Goal: Task Accomplishment & Management: Manage account settings

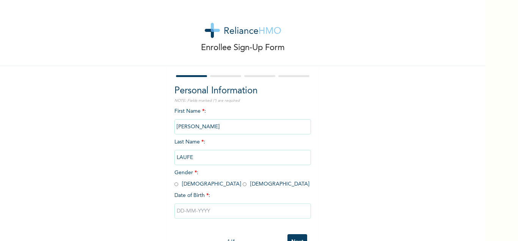
scroll to position [20, 0]
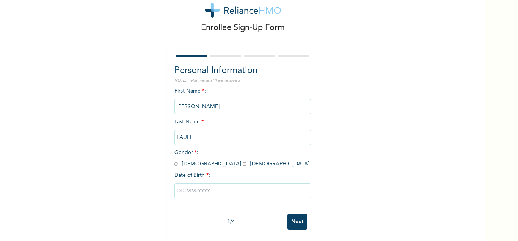
click at [176, 165] on input "radio" at bounding box center [176, 163] width 4 height 7
radio input "true"
click at [183, 195] on input "text" at bounding box center [242, 190] width 137 height 15
select select "8"
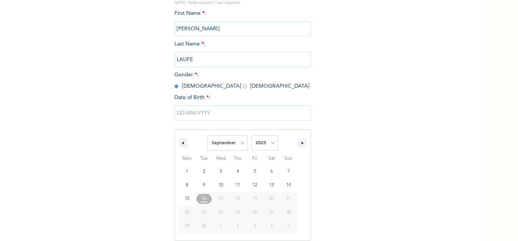
scroll to position [98, 0]
click at [251, 135] on select "2025 2024 2023 2022 2021 2020 2019 2018 2017 2016 2015 2014 2013 2012 2011 2010…" at bounding box center [264, 142] width 27 height 15
select select "1997"
click option "1997" at bounding box center [0, 0] width 0 height 0
click at [207, 135] on select "January February March April May June July August September October November De…" at bounding box center [227, 142] width 40 height 15
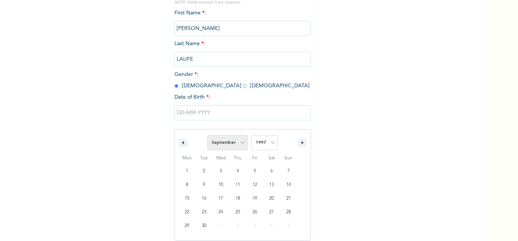
select select "7"
click option "August" at bounding box center [0, 0] width 0 height 0
type input "08/28/1997"
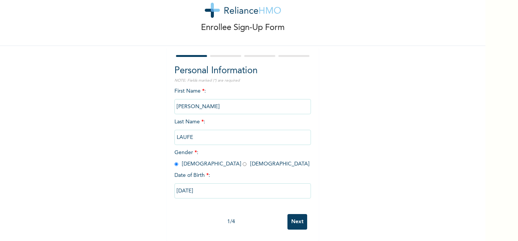
click at [297, 225] on input "Next" at bounding box center [298, 222] width 20 height 16
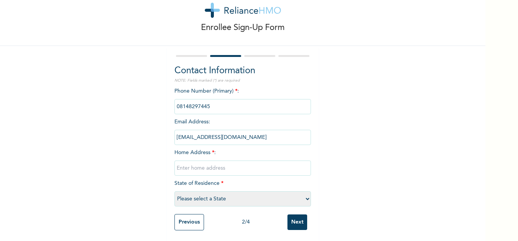
scroll to position [21, 0]
click at [239, 173] on input "text" at bounding box center [242, 167] width 137 height 15
type input "p"
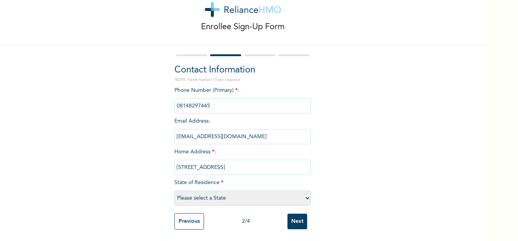
type input "Plot 222, Sauka Newsite Estate, Lugbe, Abuja"
click at [174, 190] on select "Please select a State Abia Abuja (FCT) Adamawa Akwa Ibom Anambra Bauchi Bayelsa…" at bounding box center [242, 197] width 137 height 15
select select "15"
click option "Abuja (FCT)" at bounding box center [0, 0] width 0 height 0
click at [301, 220] on input "Next" at bounding box center [298, 222] width 20 height 16
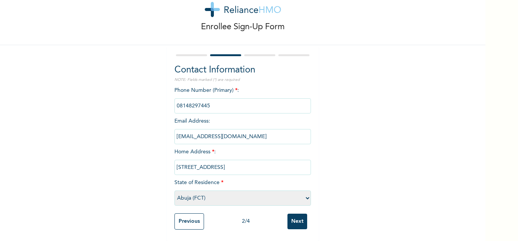
scroll to position [0, 0]
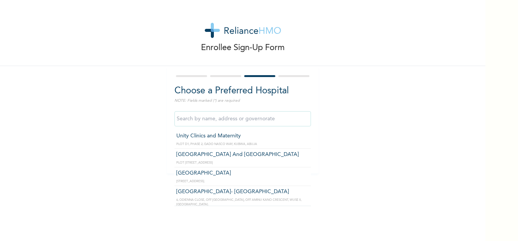
click at [275, 123] on input "text" at bounding box center [242, 118] width 137 height 15
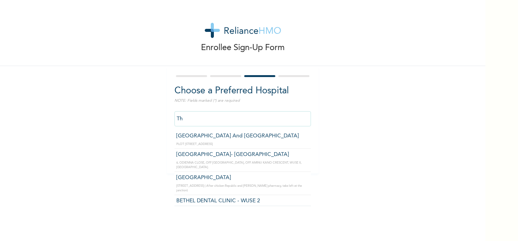
type input "T"
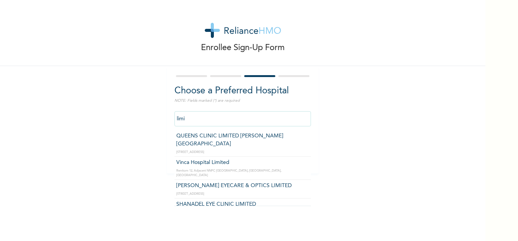
type input "limi"
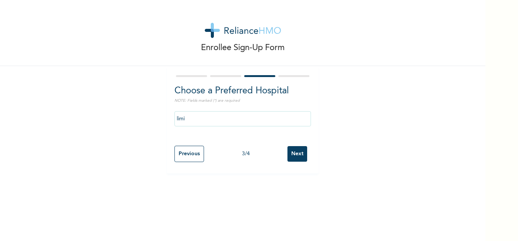
click at [229, 77] on div at bounding box center [242, 76] width 137 height 5
click at [192, 154] on input "Previous" at bounding box center [189, 154] width 30 height 16
select select "15"
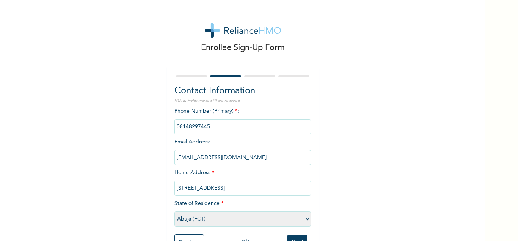
scroll to position [21, 0]
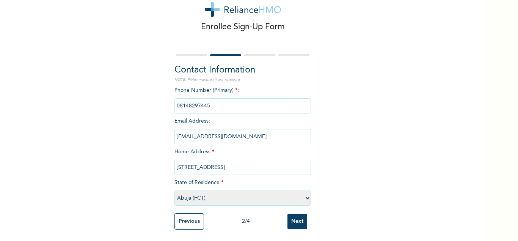
click at [269, 167] on input "Plot 222, Sauka Newsite Estate, Lugbe, Abuja" at bounding box center [242, 167] width 137 height 15
type input "Plot 222, Sauka Newsite Estate, Abuja"
click at [301, 220] on input "Next" at bounding box center [298, 222] width 20 height 16
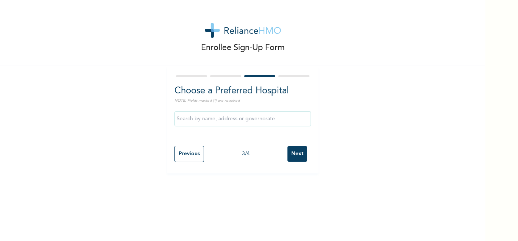
scroll to position [0, 0]
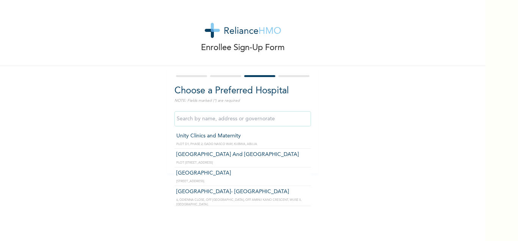
click at [251, 121] on input "text" at bounding box center [242, 118] width 137 height 15
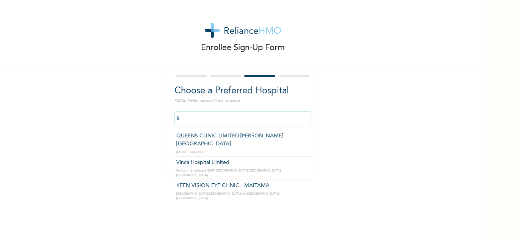
type input "l"
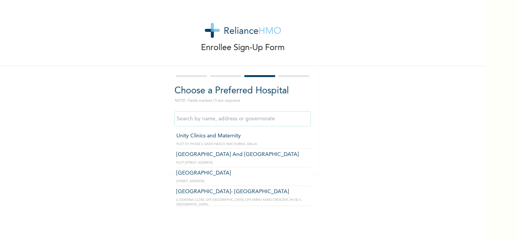
click at [152, 199] on div "Enrollee Sign-Up Form Choose a Preferred Hospital NOTE: Fields marked (*) are r…" at bounding box center [242, 120] width 485 height 241
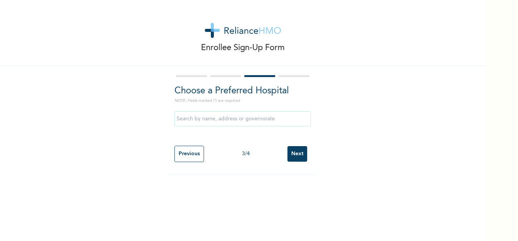
click at [301, 152] on input "Next" at bounding box center [298, 154] width 20 height 16
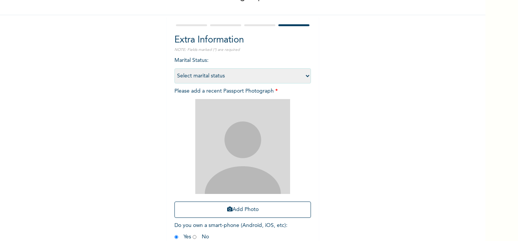
scroll to position [50, 0]
click at [174, 69] on select "Select marital status Single Married Divorced Widow/Widower" at bounding box center [242, 76] width 137 height 15
select select "2"
click option "Married" at bounding box center [0, 0] width 0 height 0
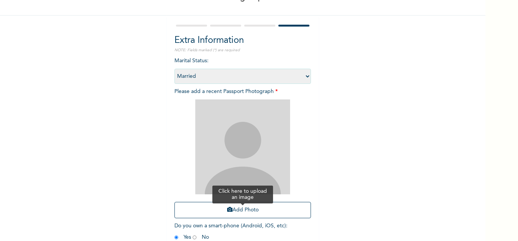
click at [237, 211] on button "Add Photo" at bounding box center [242, 210] width 137 height 16
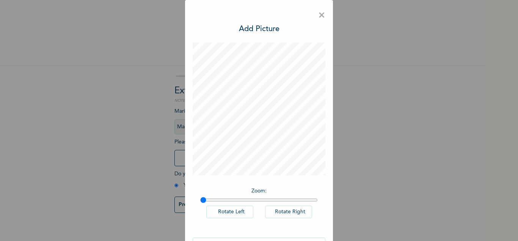
scroll to position [27, 0]
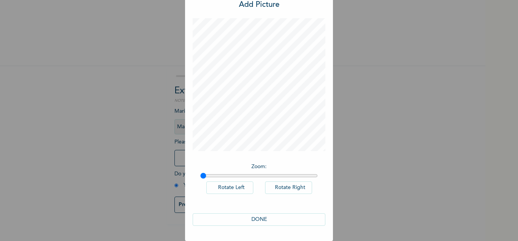
click at [261, 219] on button "DONE" at bounding box center [259, 219] width 133 height 13
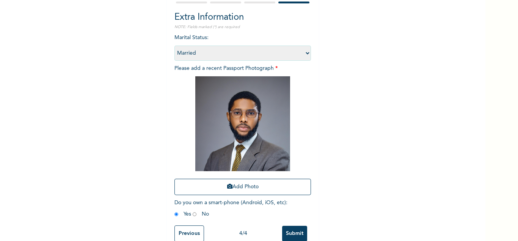
scroll to position [86, 0]
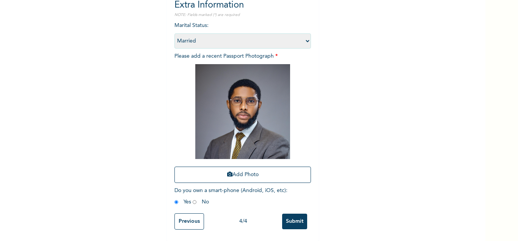
click at [195, 223] on input "Previous" at bounding box center [189, 221] width 30 height 16
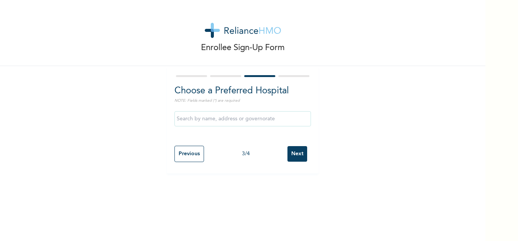
scroll to position [0, 0]
click at [303, 155] on input "Next" at bounding box center [298, 154] width 20 height 16
select select "2"
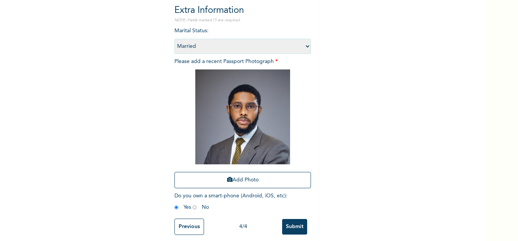
scroll to position [86, 0]
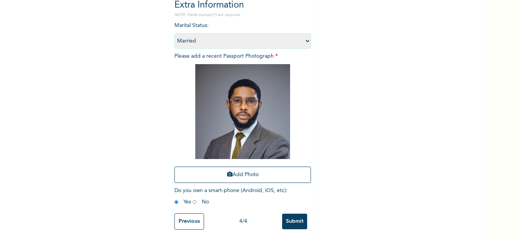
click at [293, 221] on input "Submit" at bounding box center [294, 222] width 25 height 16
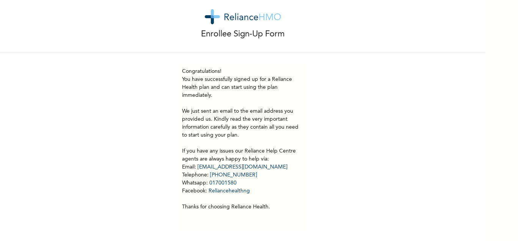
scroll to position [13, 0]
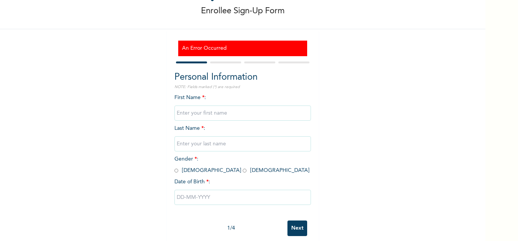
scroll to position [43, 0]
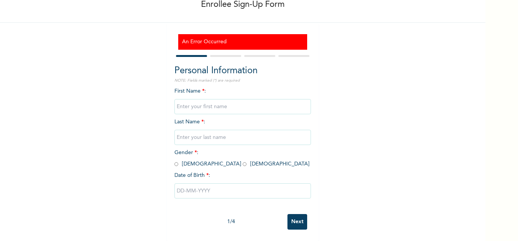
click at [299, 224] on input "Next" at bounding box center [298, 222] width 20 height 16
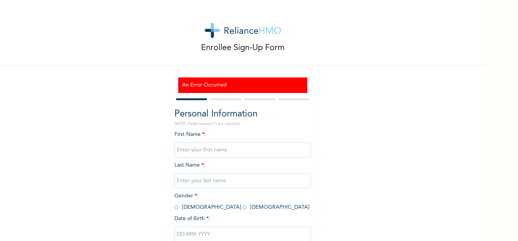
scroll to position [43, 0]
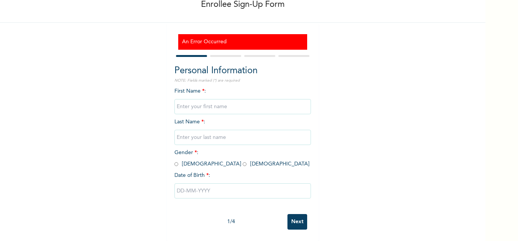
click at [237, 112] on input "text" at bounding box center [242, 106] width 137 height 15
type input "Nasir"
click at [215, 138] on input "text" at bounding box center [242, 137] width 137 height 15
type input "Laufe"
click at [176, 163] on input "radio" at bounding box center [176, 163] width 4 height 7
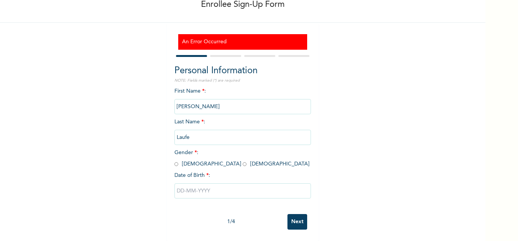
radio input "true"
click at [195, 188] on input "text" at bounding box center [242, 190] width 137 height 15
select select "8"
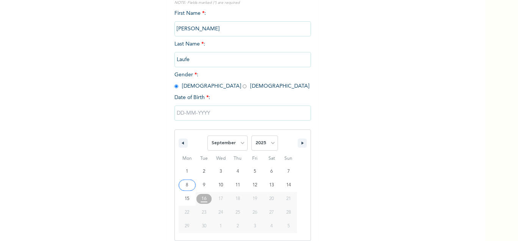
scroll to position [121, 0]
click at [251, 135] on select "2025 2024 2023 2022 2021 2020 2019 2018 2017 2016 2015 2014 2013 2012 2011 2010…" at bounding box center [264, 142] width 27 height 15
select select "1997"
click option "1997" at bounding box center [0, 0] width 0 height 0
click at [207, 135] on select "January February March April May June July August September October November De…" at bounding box center [227, 142] width 40 height 15
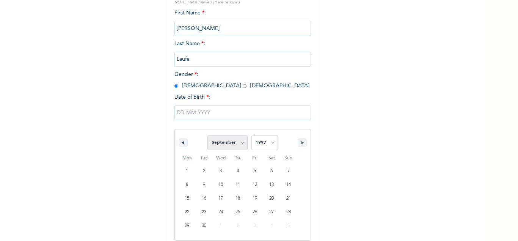
select select "7"
click option "August" at bounding box center [0, 0] width 0 height 0
type input "08/28/1997"
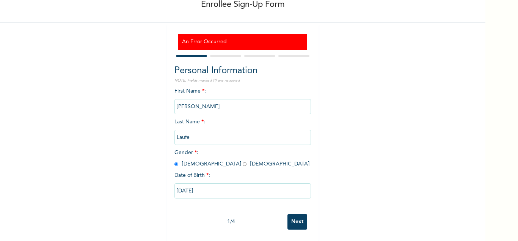
scroll to position [43, 0]
click at [300, 224] on input "Next" at bounding box center [298, 222] width 20 height 16
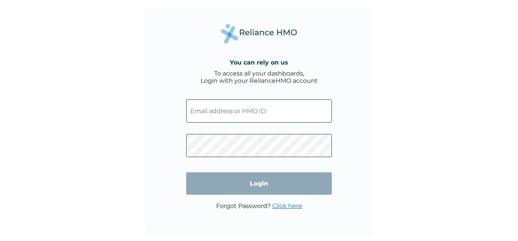
click at [256, 116] on input "text" at bounding box center [259, 110] width 146 height 23
paste input "GEG/10079/A"
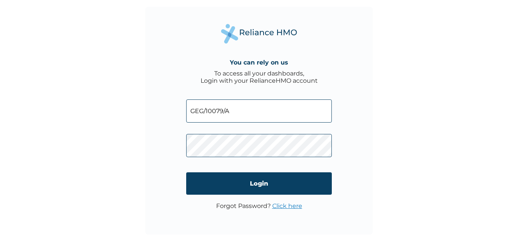
type input "GEG/10079/A"
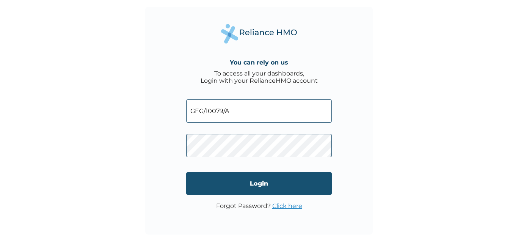
click at [249, 185] on input "Login" at bounding box center [259, 183] width 146 height 22
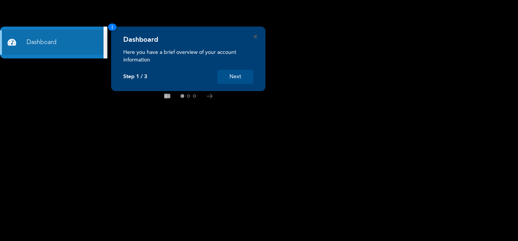
click at [236, 74] on button "Next" at bounding box center [235, 77] width 36 height 14
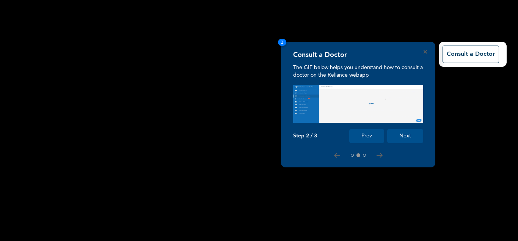
click at [408, 138] on button "Next" at bounding box center [405, 136] width 36 height 14
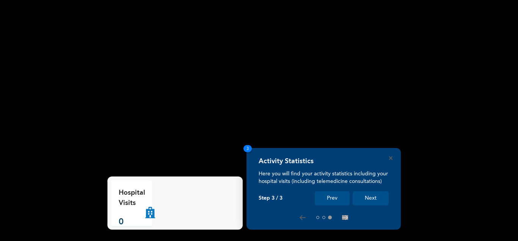
click at [375, 199] on button "Next" at bounding box center [371, 198] width 36 height 14
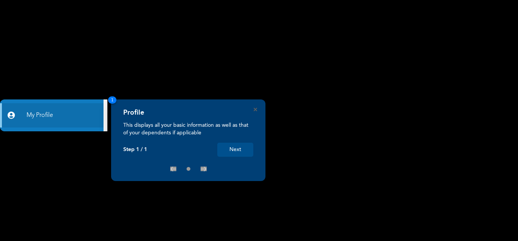
click at [234, 151] on button "Next" at bounding box center [235, 150] width 36 height 14
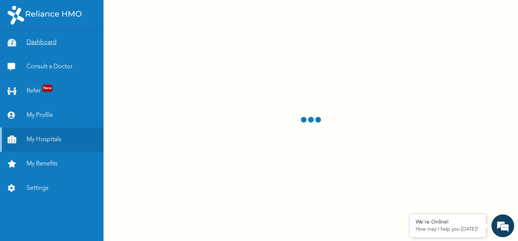
click at [37, 46] on link "Dashboard" at bounding box center [52, 42] width 104 height 24
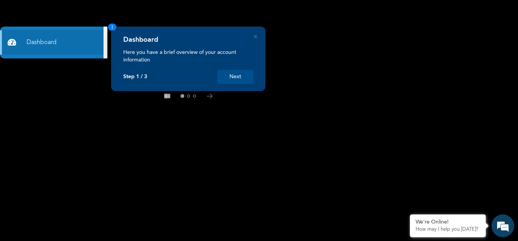
click at [234, 75] on button "Next" at bounding box center [235, 77] width 36 height 14
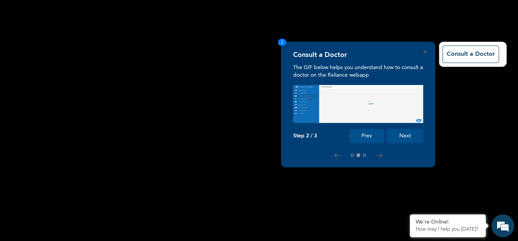
click at [399, 138] on button "Next" at bounding box center [405, 136] width 36 height 14
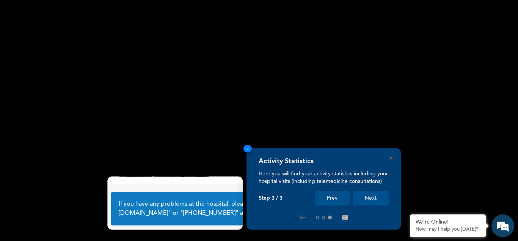
scroll to position [53, 0]
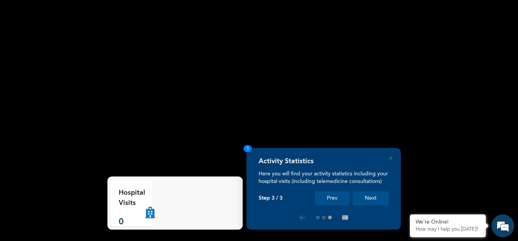
click at [373, 203] on button "Next" at bounding box center [371, 198] width 36 height 14
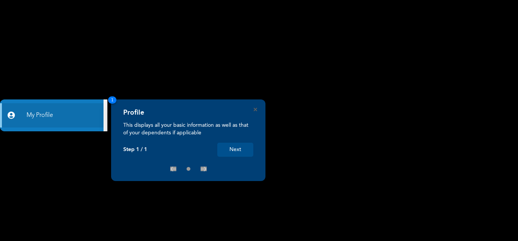
click at [258, 108] on div "Profile This displays all your basic information as well as that of your depend…" at bounding box center [188, 140] width 154 height 82
click at [253, 109] on div "Profile This displays all your basic information as well as that of your depend…" at bounding box center [188, 140] width 154 height 82
click at [255, 110] on icon "Close" at bounding box center [255, 109] width 3 height 3
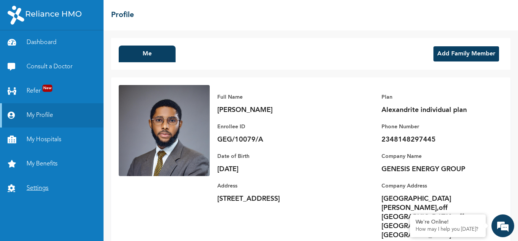
click at [44, 187] on link "Settings" at bounding box center [52, 188] width 104 height 24
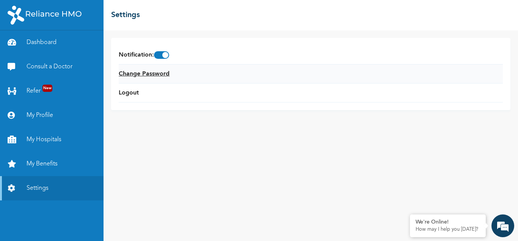
click at [168, 71] on link "Change Password" at bounding box center [144, 73] width 51 height 9
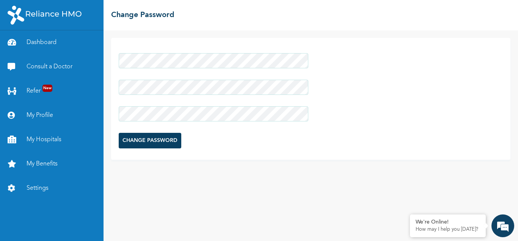
click at [163, 140] on input "CHANGE PASSWORD" at bounding box center [150, 141] width 63 height 16
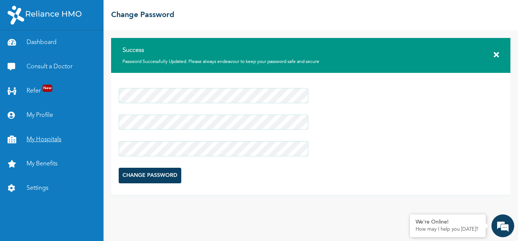
click at [53, 141] on link "My Hospitals" at bounding box center [52, 139] width 104 height 24
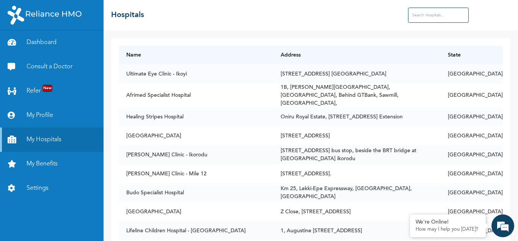
click at [435, 14] on input "text" at bounding box center [438, 15] width 61 height 15
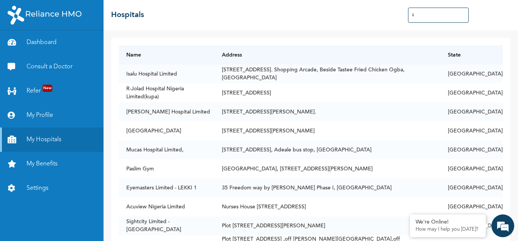
type input "l"
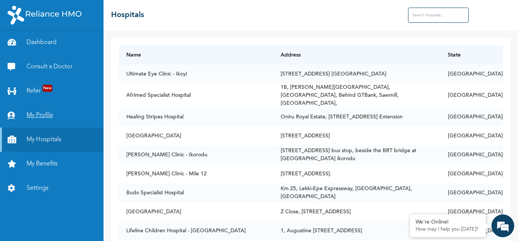
click at [46, 118] on link "My Profile" at bounding box center [52, 115] width 104 height 24
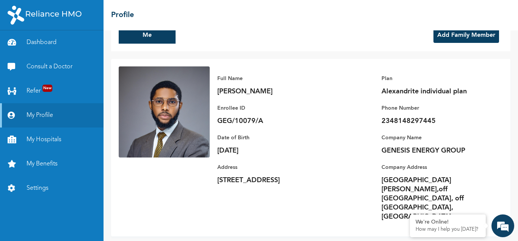
scroll to position [20, 0]
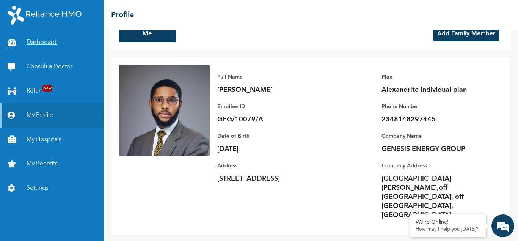
click at [53, 43] on link "Dashboard" at bounding box center [52, 42] width 104 height 24
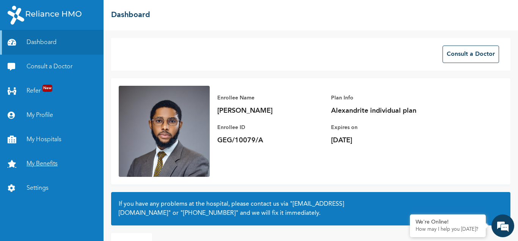
click at [39, 169] on link "My Benefits" at bounding box center [52, 164] width 104 height 24
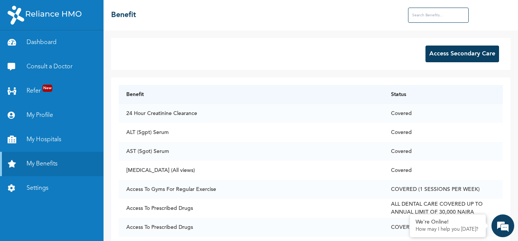
click at [435, 54] on button "Access Secondary Care" at bounding box center [463, 54] width 74 height 17
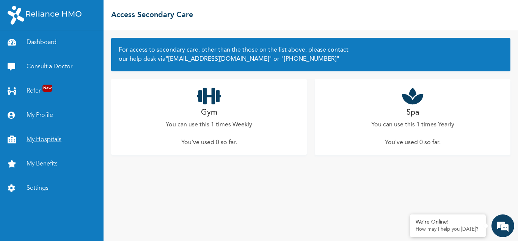
click at [49, 145] on link "My Hospitals" at bounding box center [52, 139] width 104 height 24
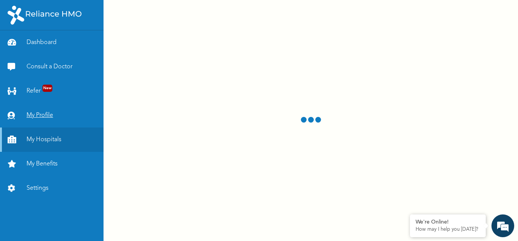
click at [43, 118] on link "My Profile" at bounding box center [52, 115] width 104 height 24
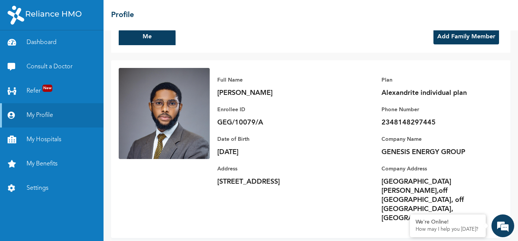
scroll to position [19, 0]
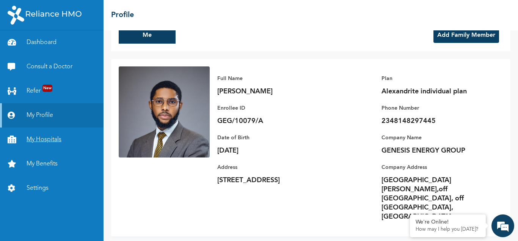
click at [56, 141] on link "My Hospitals" at bounding box center [52, 139] width 104 height 24
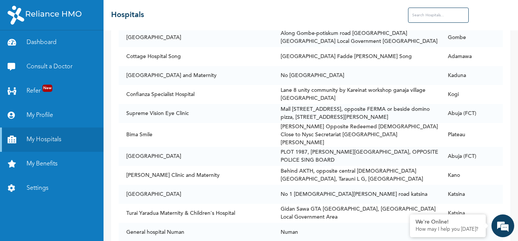
scroll to position [50419, 0]
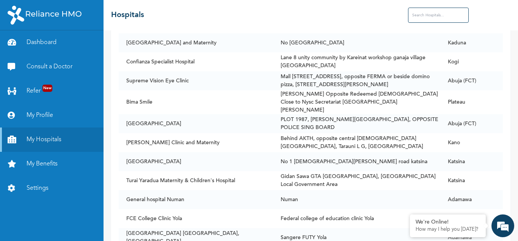
click at [429, 14] on input "text" at bounding box center [438, 15] width 61 height 15
type input "l"
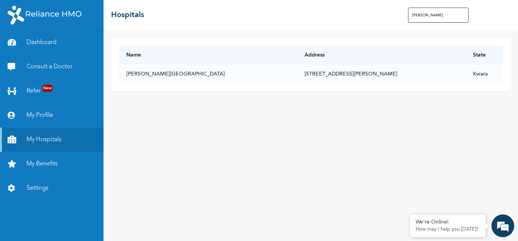
scroll to position [0, 0]
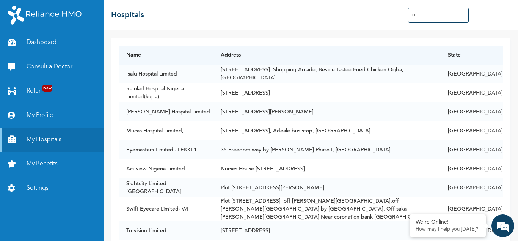
type input "L"
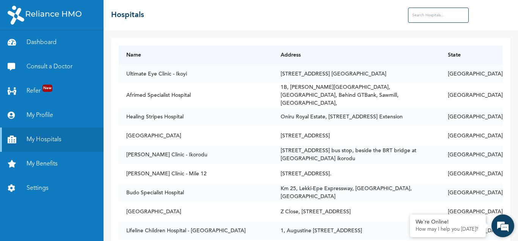
click at [500, 223] on em at bounding box center [503, 225] width 20 height 20
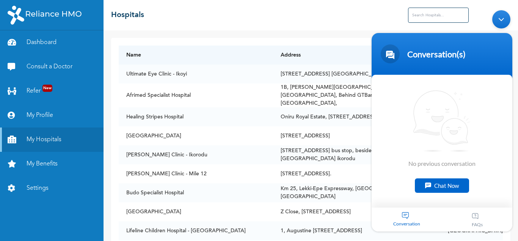
click at [439, 181] on div "Chat Now" at bounding box center [442, 185] width 54 height 14
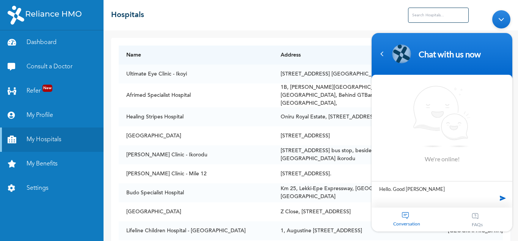
type textarea "Hello. Good [PERSON_NAME]"
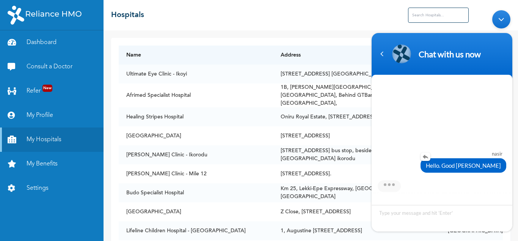
click at [490, 162] on span "Hello. Good [PERSON_NAME]" at bounding box center [463, 165] width 75 height 8
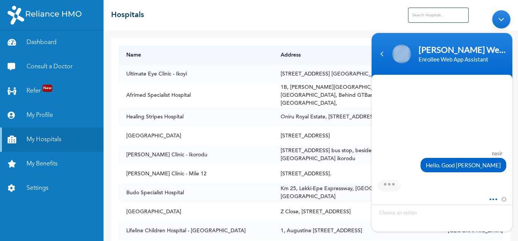
scroll to position [122, 0]
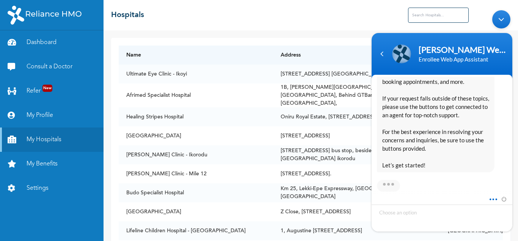
click at [494, 200] on span at bounding box center [492, 197] width 6 height 7
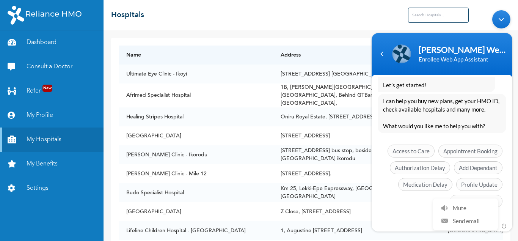
click at [394, 221] on div "Mute Send email" at bounding box center [442, 226] width 141 height 10
click at [492, 227] on span at bounding box center [492, 224] width 6 height 7
click at [405, 222] on div at bounding box center [424, 221] width 93 height 1
click at [424, 83] on span "Hello [PERSON_NAME] Welcome to Reliance HMO! My name is [PERSON_NAME], your dig…" at bounding box center [436, 8] width 107 height 159
click at [477, 184] on span "Profile Update" at bounding box center [479, 184] width 46 height 13
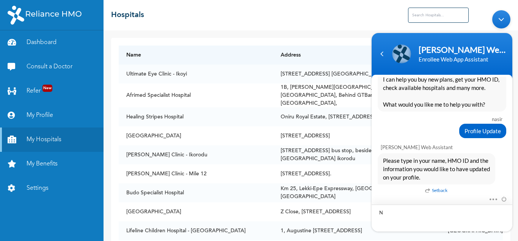
scroll to position [223, 0]
click at [35, 112] on link "My Profile" at bounding box center [52, 115] width 104 height 24
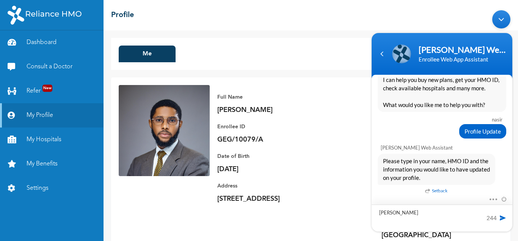
click at [412, 213] on textarea "[PERSON_NAME]" at bounding box center [442, 217] width 141 height 27
click at [404, 212] on textarea "[PERSON_NAME] GEG/10079/A." at bounding box center [442, 217] width 141 height 27
click at [446, 213] on textarea "[PERSON_NAME] - GEG/10079/A." at bounding box center [442, 217] width 141 height 27
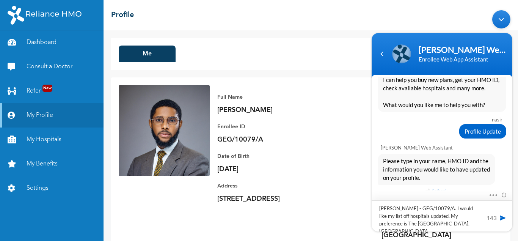
type textarea "[PERSON_NAME] - GEG/10079/A. I would like my list off hospitals updated. My pre…"
click at [504, 218] on span at bounding box center [503, 218] width 8 height 8
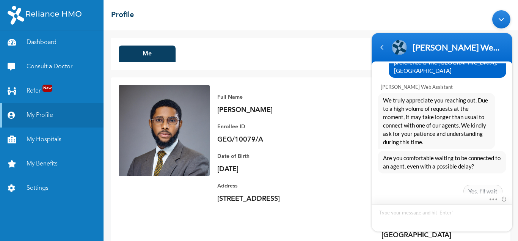
scroll to position [394, 0]
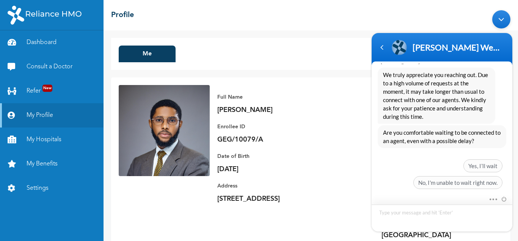
click at [420, 213] on textarea "Type your message and hit 'Enter'" at bounding box center [442, 217] width 141 height 27
click at [480, 159] on span "Yes, I’ll wait" at bounding box center [482, 165] width 39 height 13
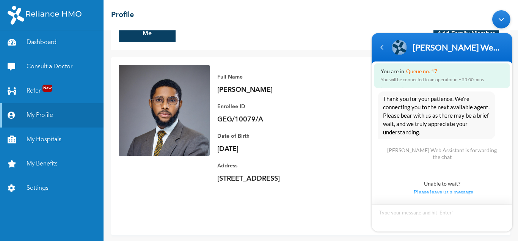
scroll to position [0, 0]
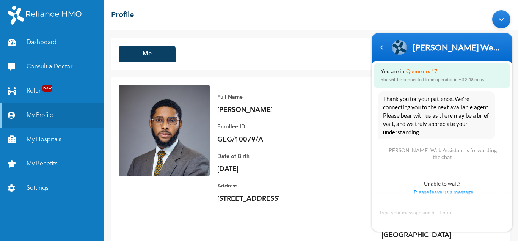
click at [49, 141] on link "My Hospitals" at bounding box center [52, 139] width 104 height 24
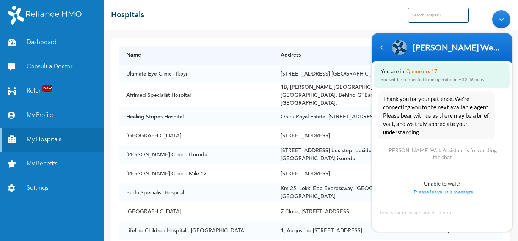
click at [418, 13] on body "[PERSON_NAME] Web Assistant Enrollee Web App Assistant You are in Queue no. 17 …" at bounding box center [442, 120] width 148 height 229
click at [430, 15] on body "[PERSON_NAME] Web Assistant Enrollee Web App Assistant You are in Queue no. 17 …" at bounding box center [442, 120] width 148 height 229
click at [423, 16] on body "[PERSON_NAME] Web Assistant Enrollee Web App Assistant You are in Queue no. 17 …" at bounding box center [442, 120] width 148 height 229
click at [503, 23] on div "Minimize live chat window" at bounding box center [501, 19] width 18 height 18
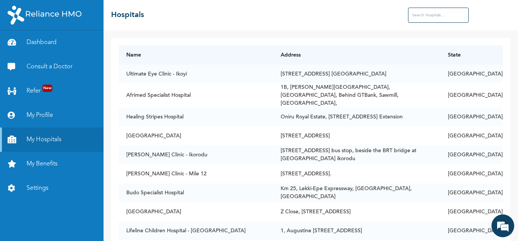
click at [430, 15] on input "text" at bounding box center [438, 15] width 61 height 15
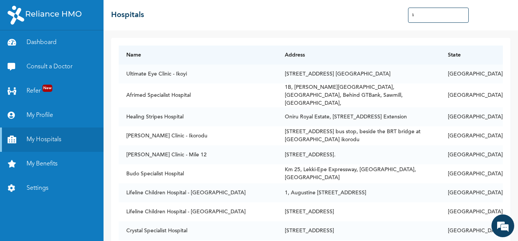
type input "l"
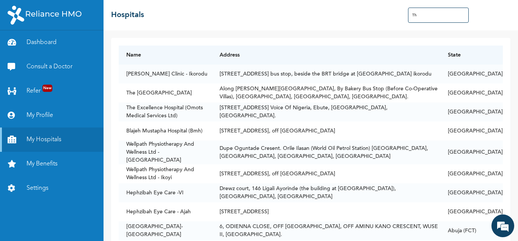
type input "T"
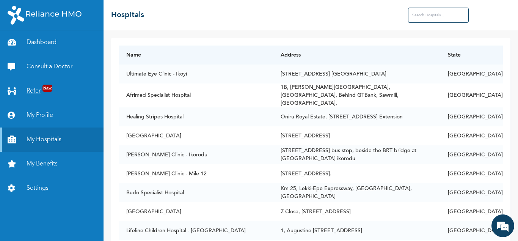
click at [63, 92] on link "Refer New" at bounding box center [52, 91] width 104 height 24
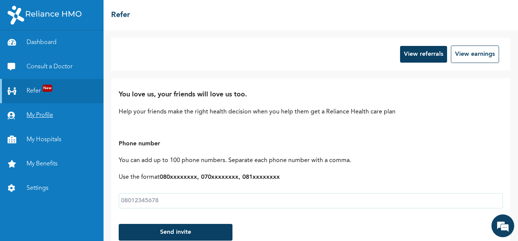
click at [53, 116] on link "My Profile" at bounding box center [52, 115] width 104 height 24
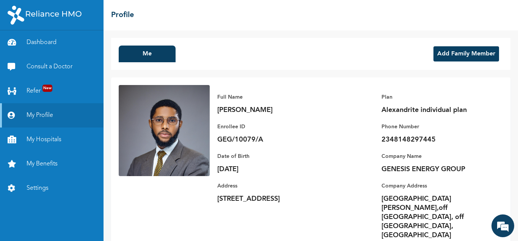
click at [460, 51] on button "Add Family Member" at bounding box center [467, 53] width 66 height 15
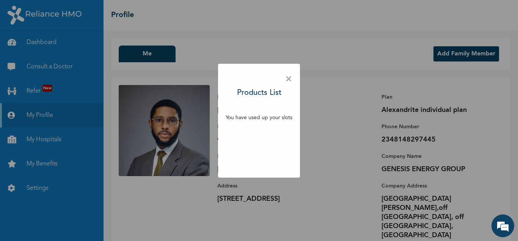
click at [287, 81] on span "×" at bounding box center [288, 79] width 7 height 16
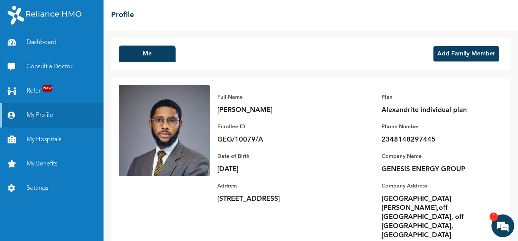
scroll to position [541, 0]
